Goal: Navigation & Orientation: Find specific page/section

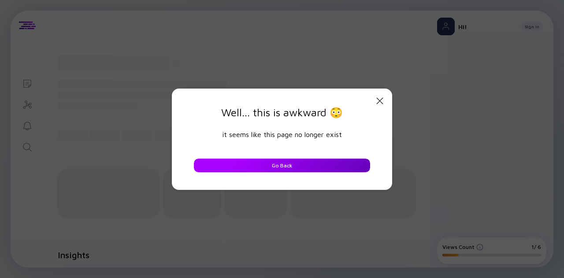
click at [289, 163] on div "Go Back" at bounding box center [281, 166] width 31 height 14
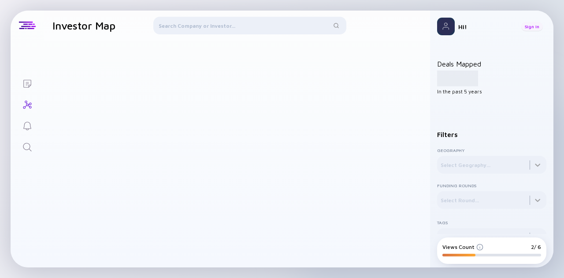
click at [529, 23] on div "Sign In" at bounding box center [532, 26] width 22 height 9
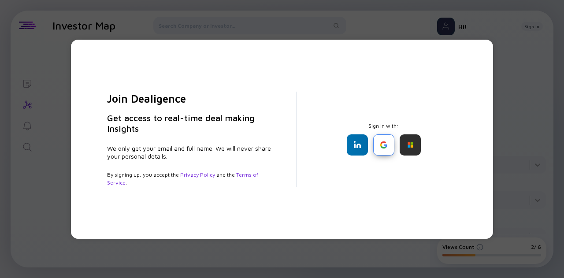
click at [383, 147] on div at bounding box center [383, 144] width 21 height 21
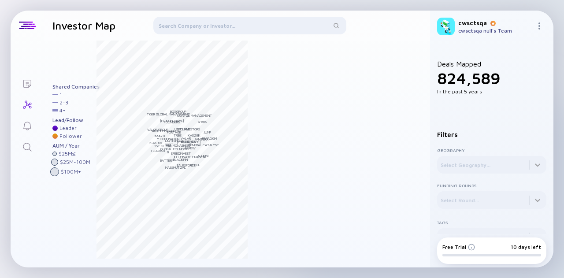
click at [22, 85] on link "Lists" at bounding box center [27, 82] width 33 height 21
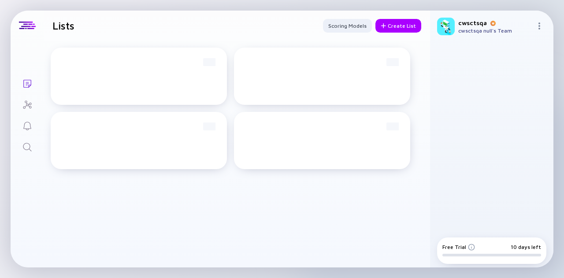
click at [31, 130] on icon "Reminders" at bounding box center [27, 126] width 11 height 11
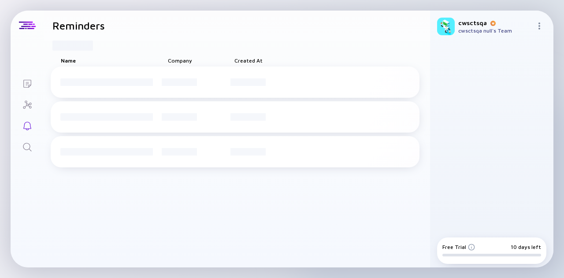
click at [28, 97] on link "Investor Map" at bounding box center [27, 103] width 33 height 21
click at [495, 29] on div "cwsctsqa null's Team" at bounding box center [495, 30] width 74 height 7
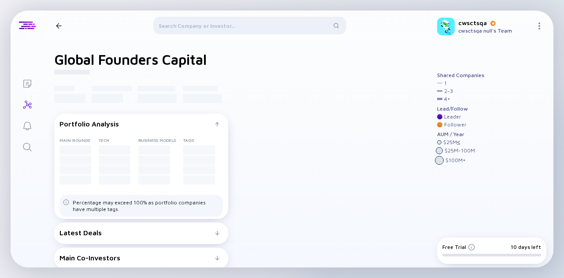
click at [533, 25] on div "cwsctsqa cwsctsqa null's Team" at bounding box center [491, 27] width 123 height 32
click at [538, 26] on img at bounding box center [539, 25] width 7 height 7
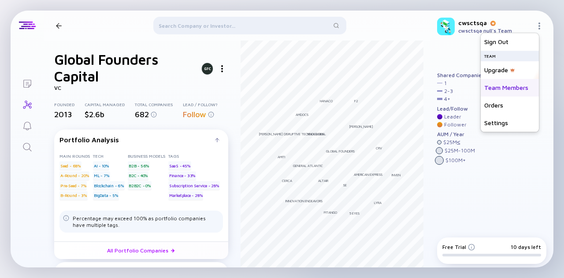
click at [506, 86] on div "Team Members" at bounding box center [510, 88] width 58 height 18
